Goal: Information Seeking & Learning: Learn about a topic

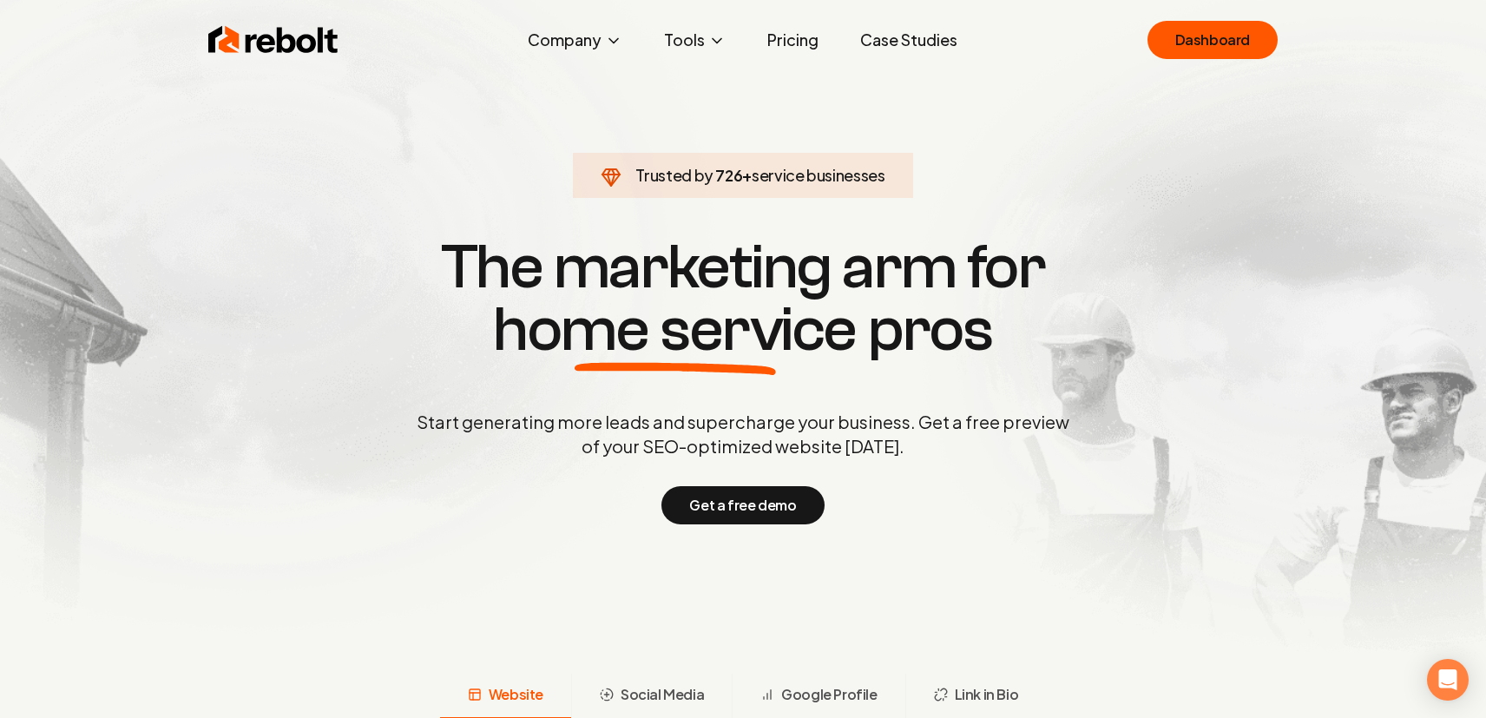
click at [807, 35] on link "Pricing" at bounding box center [792, 40] width 79 height 35
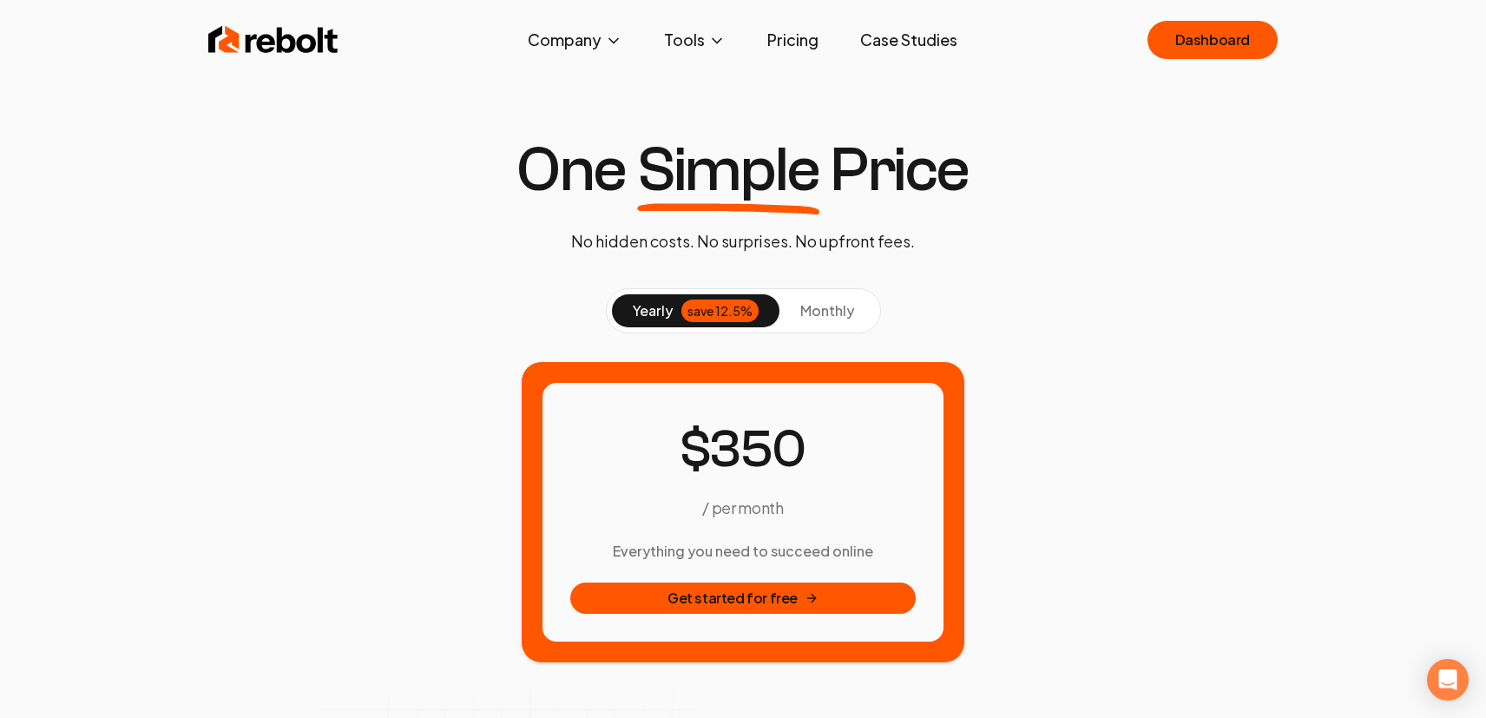
click at [830, 311] on span "monthly" at bounding box center [827, 310] width 54 height 18
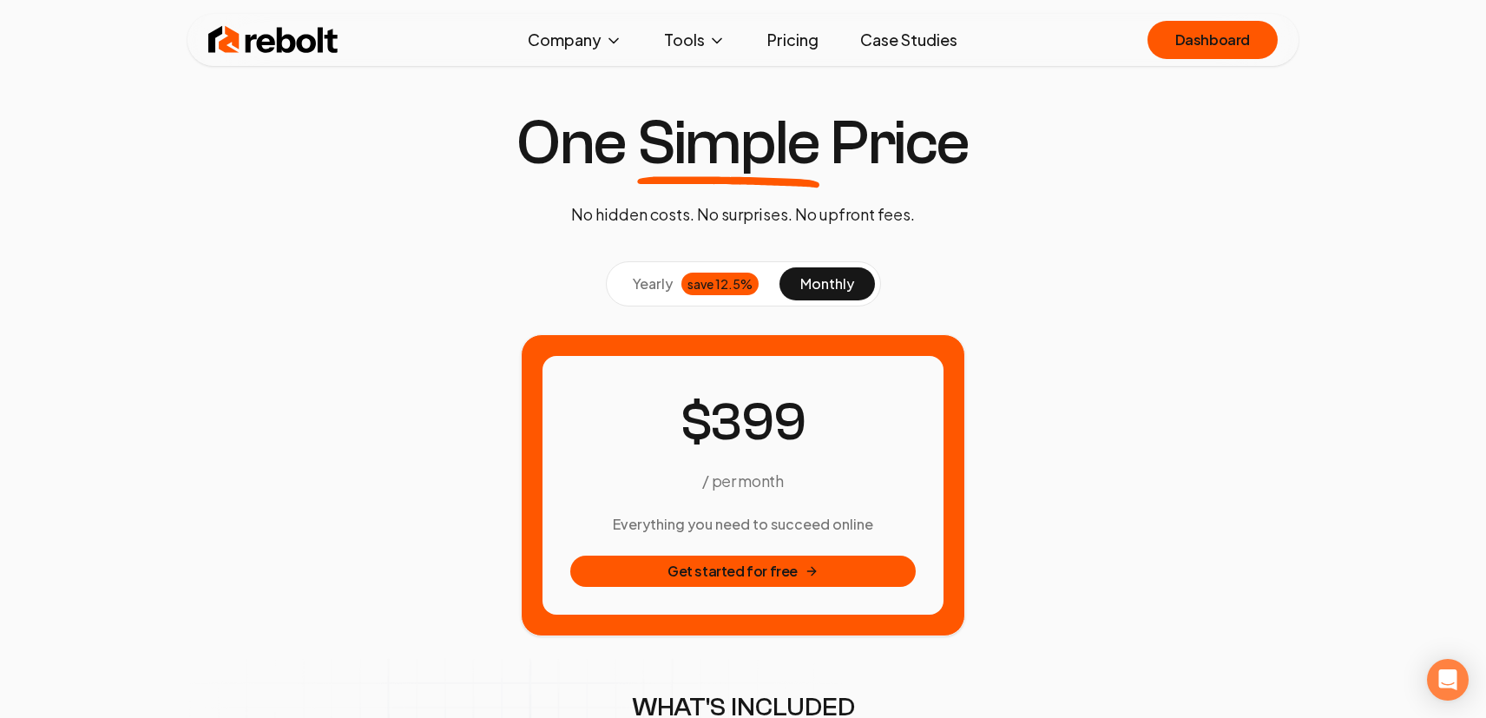
scroll to position [28, 0]
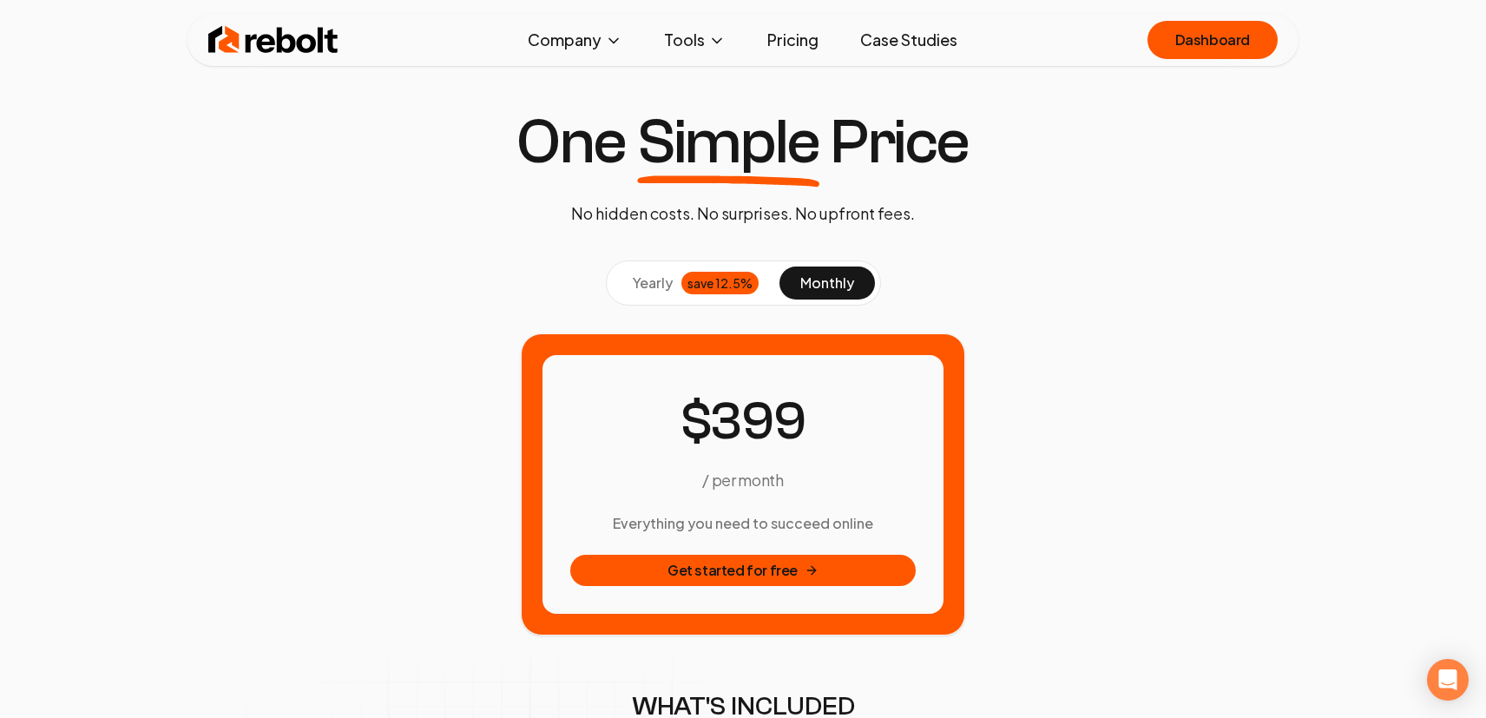
click at [230, 44] on img at bounding box center [273, 40] width 130 height 35
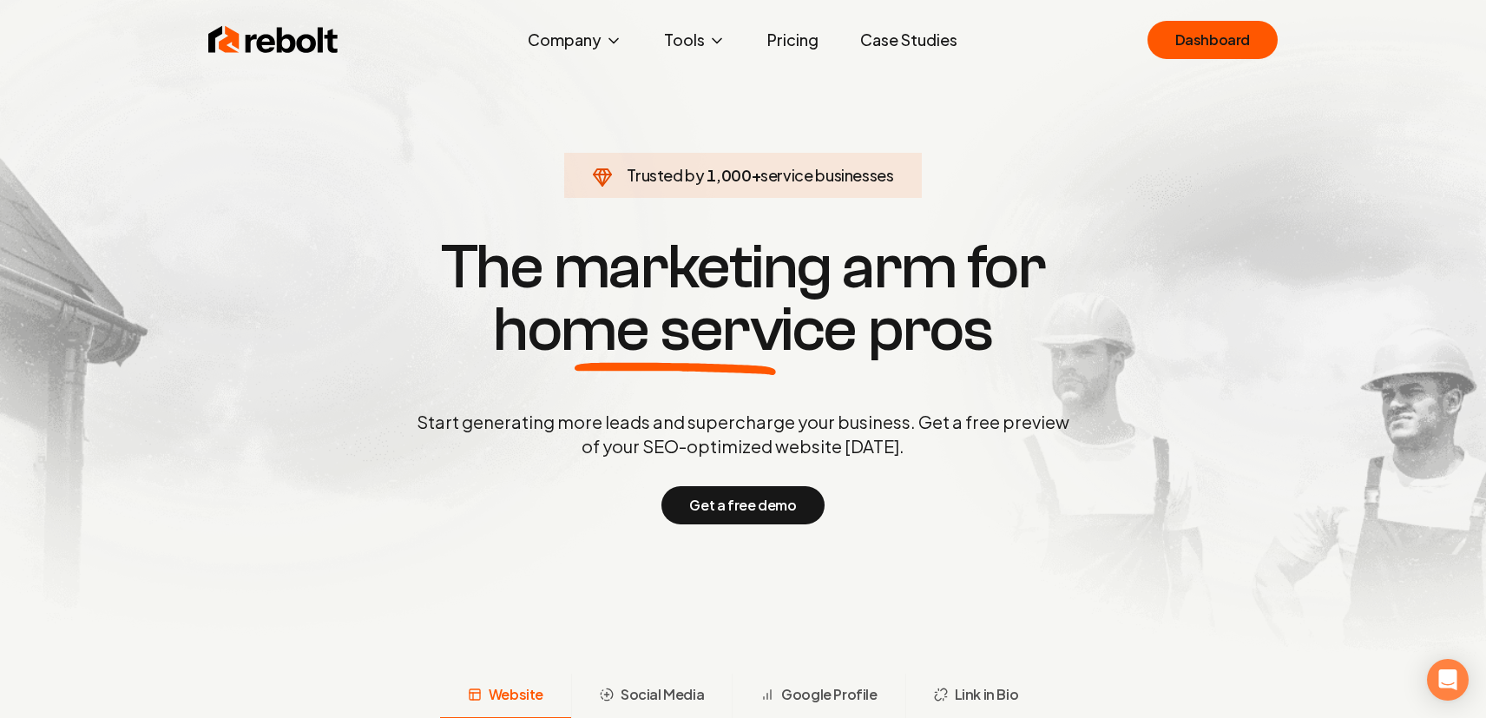
click at [810, 36] on link "Pricing" at bounding box center [792, 40] width 79 height 35
